Goal: Task Accomplishment & Management: Manage account settings

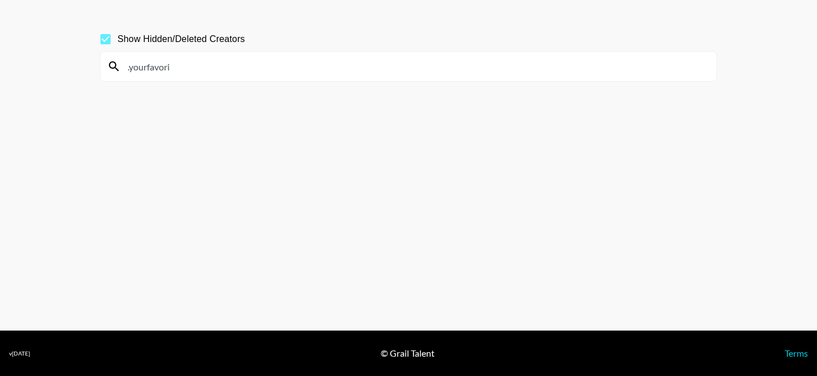
click at [209, 61] on input ".yourfavori" at bounding box center [415, 66] width 589 height 18
type input "."
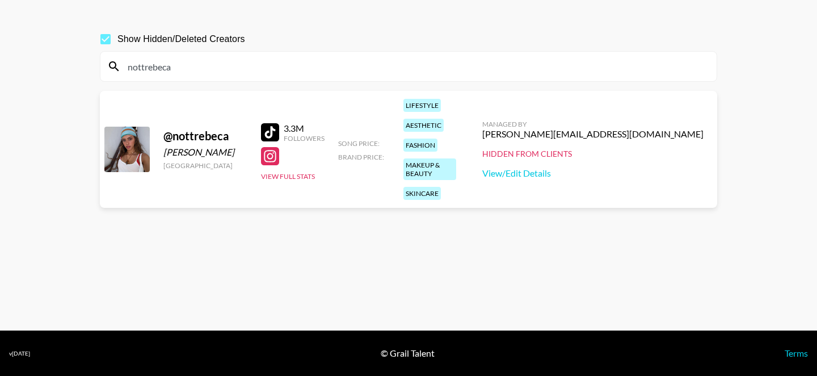
scroll to position [54, 0]
type input "nottrebeca"
click at [644, 167] on link "View/Edit Details" at bounding box center [592, 172] width 221 height 11
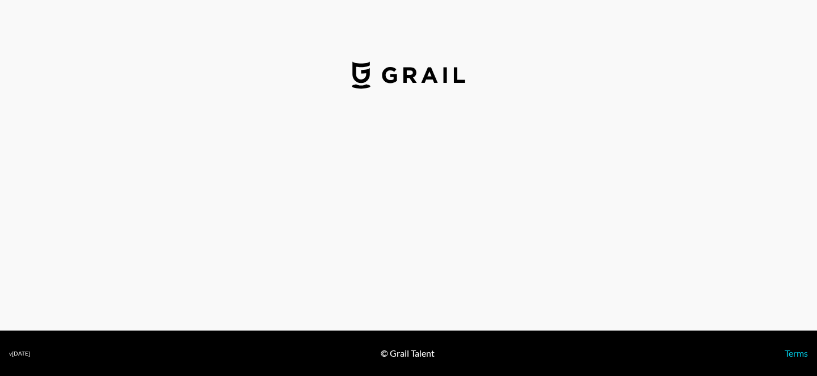
select select "USD"
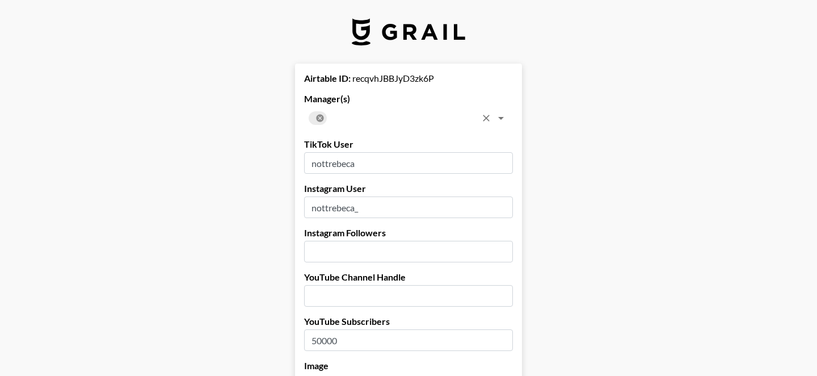
click at [322, 115] on icon at bounding box center [319, 117] width 7 height 7
click at [322, 115] on input "text" at bounding box center [399, 118] width 183 height 16
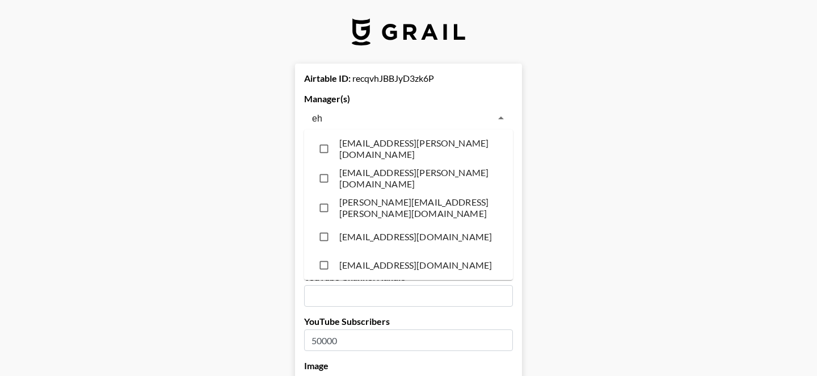
type input "eha"
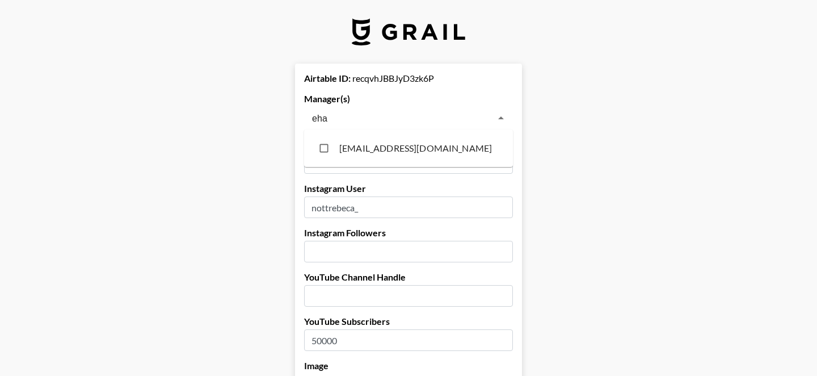
click at [334, 156] on input "checkbox" at bounding box center [324, 148] width 22 height 22
checkbox input "true"
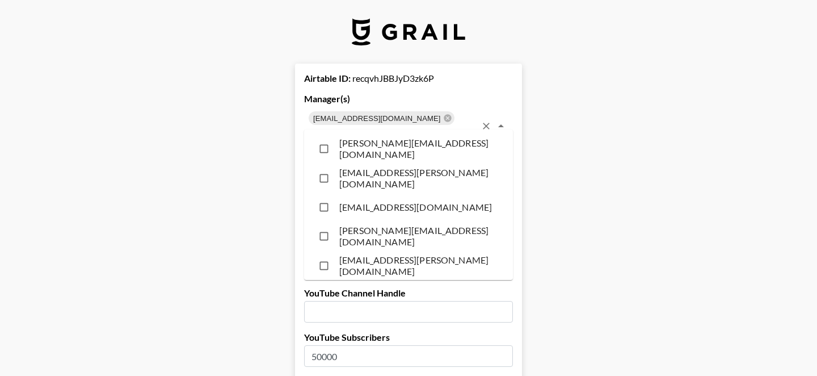
scroll to position [9760, 0]
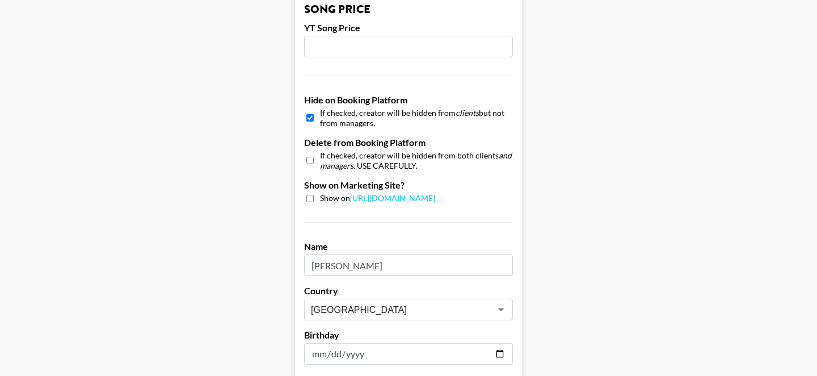
scroll to position [1164, 0]
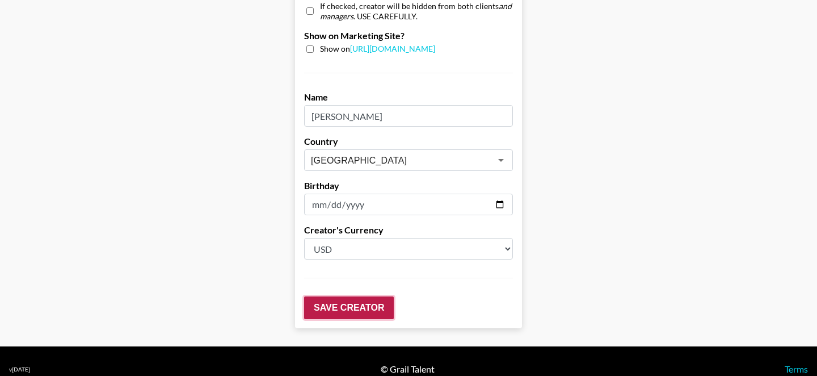
click at [343, 299] on input "Save Creator" at bounding box center [349, 307] width 90 height 23
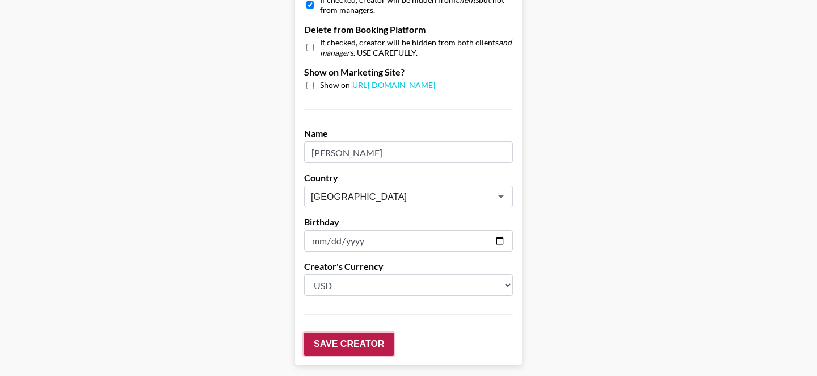
scroll to position [64, 0]
